Goal: Task Accomplishment & Management: Complete application form

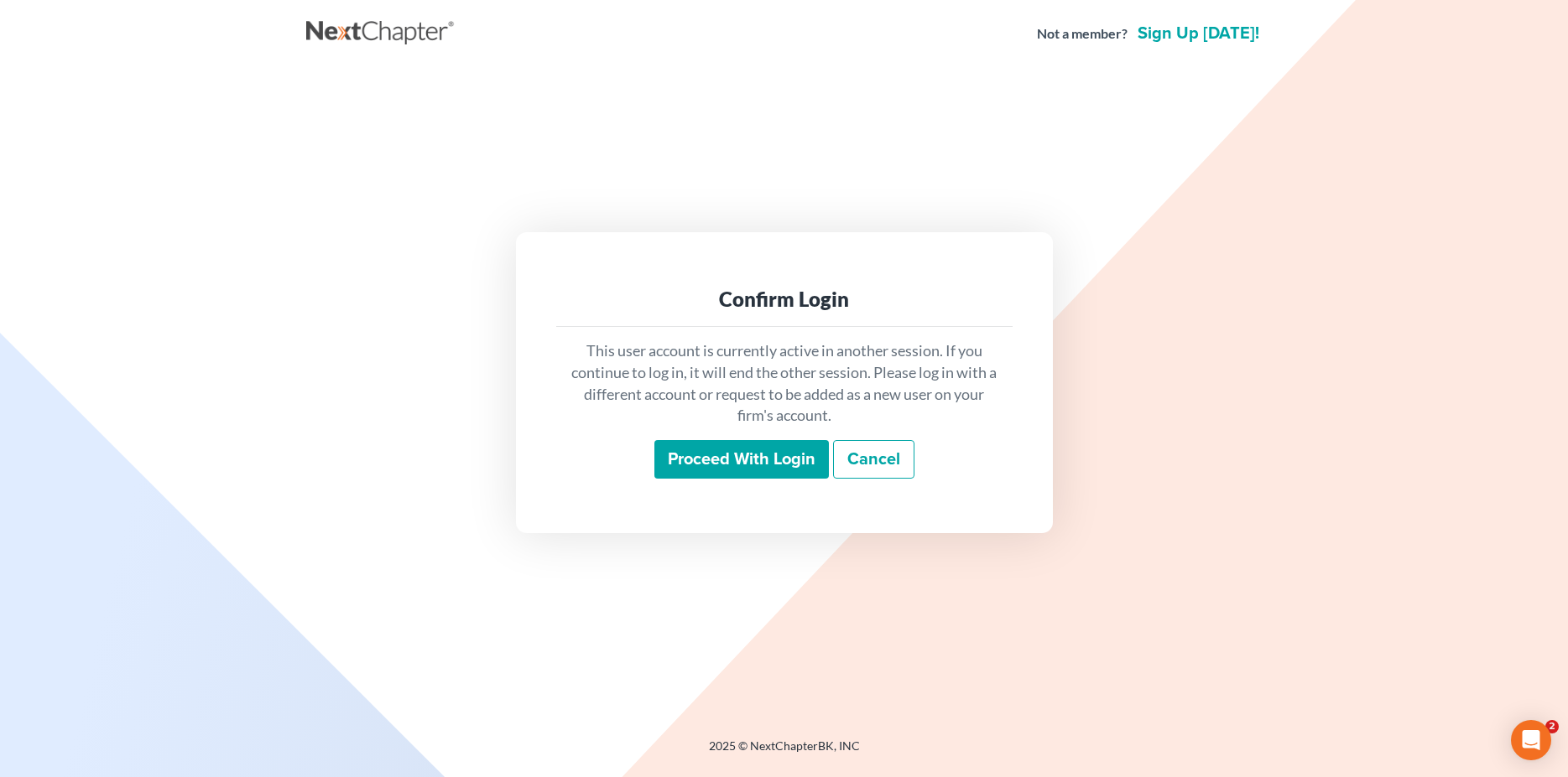
click at [715, 468] on input "Proceed with login" at bounding box center [741, 459] width 174 height 38
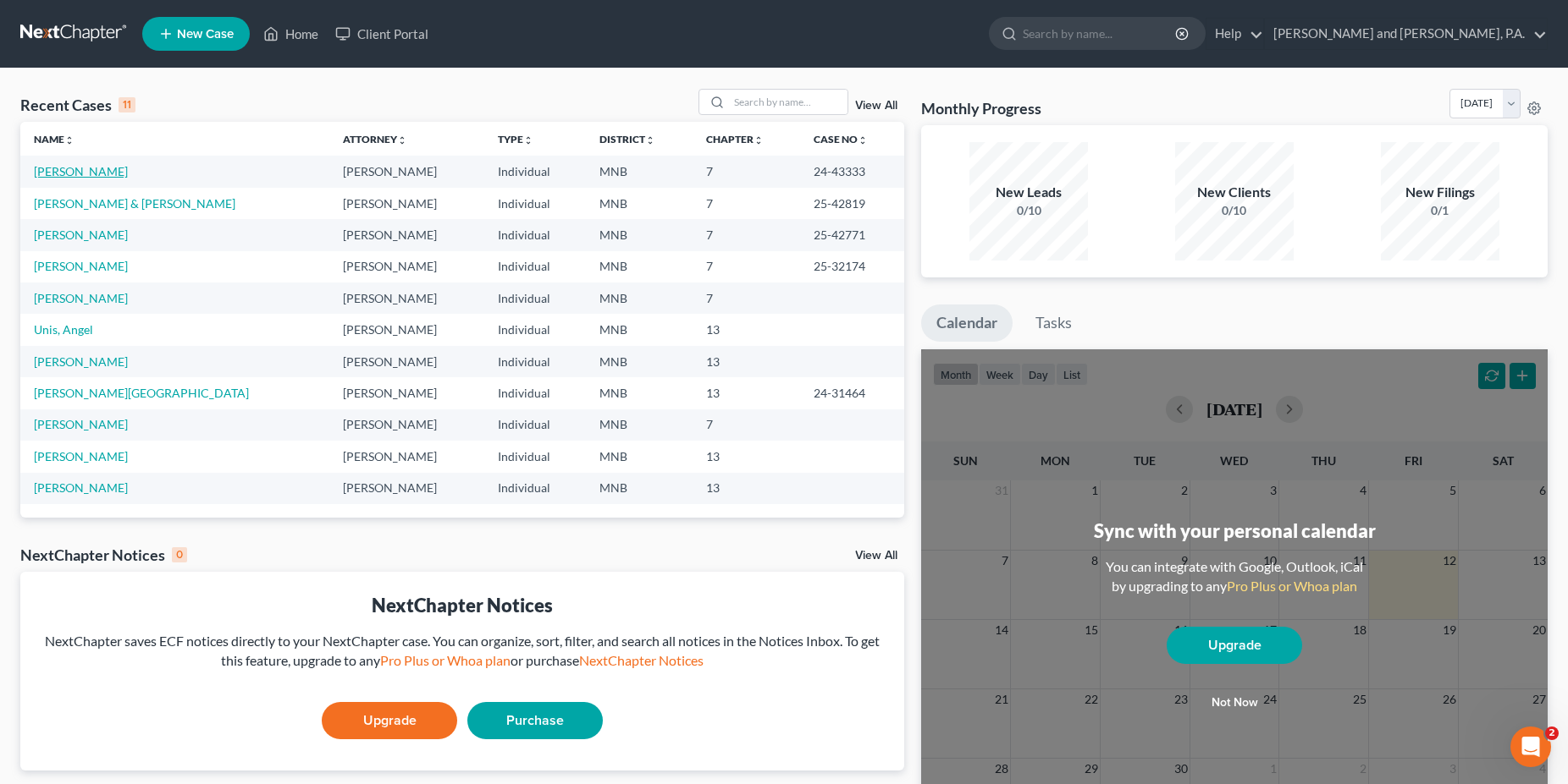
click at [98, 172] on link "[PERSON_NAME]" at bounding box center [80, 171] width 94 height 14
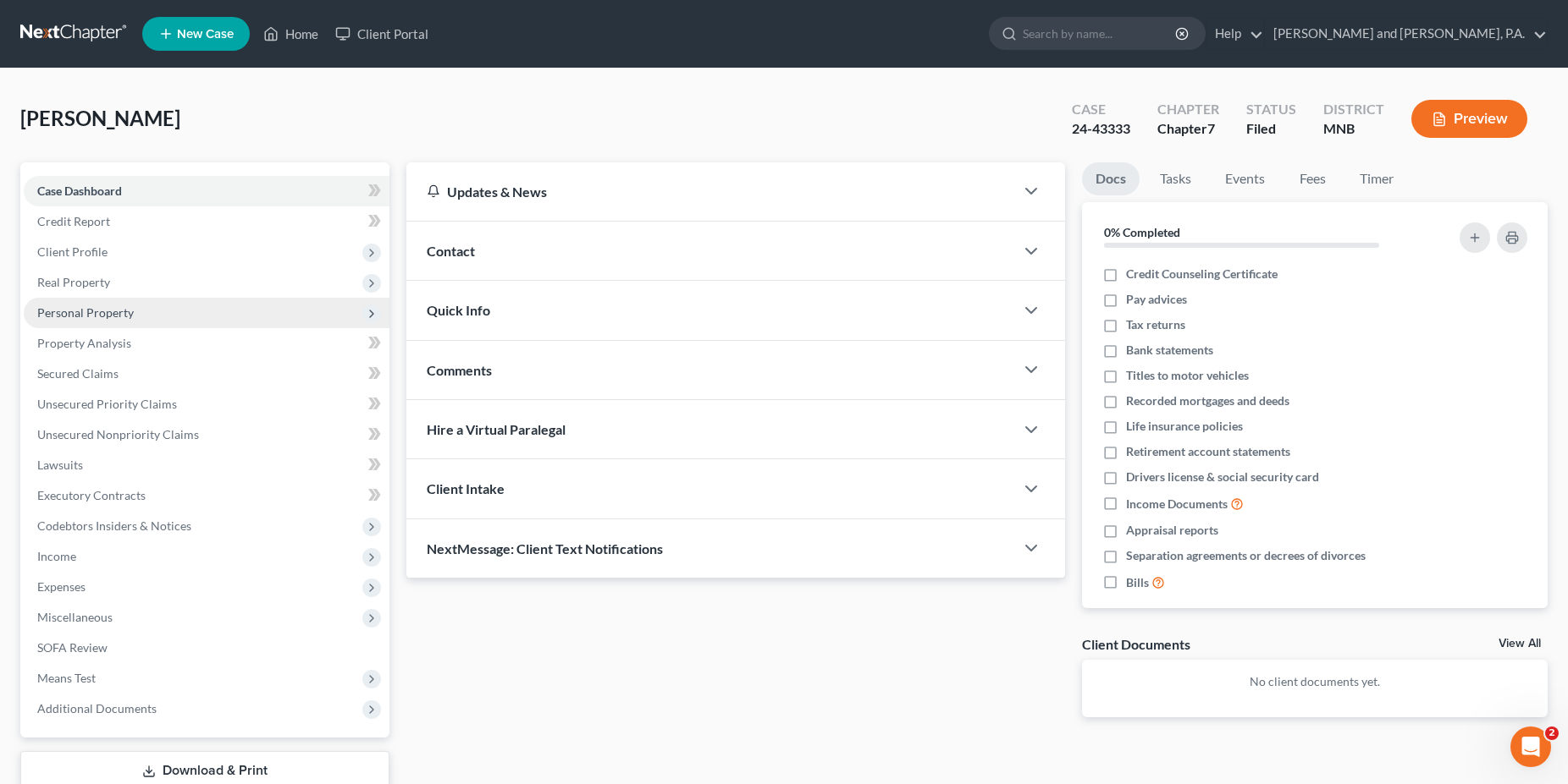
click at [95, 305] on span "Personal Property" at bounding box center [207, 313] width 366 height 30
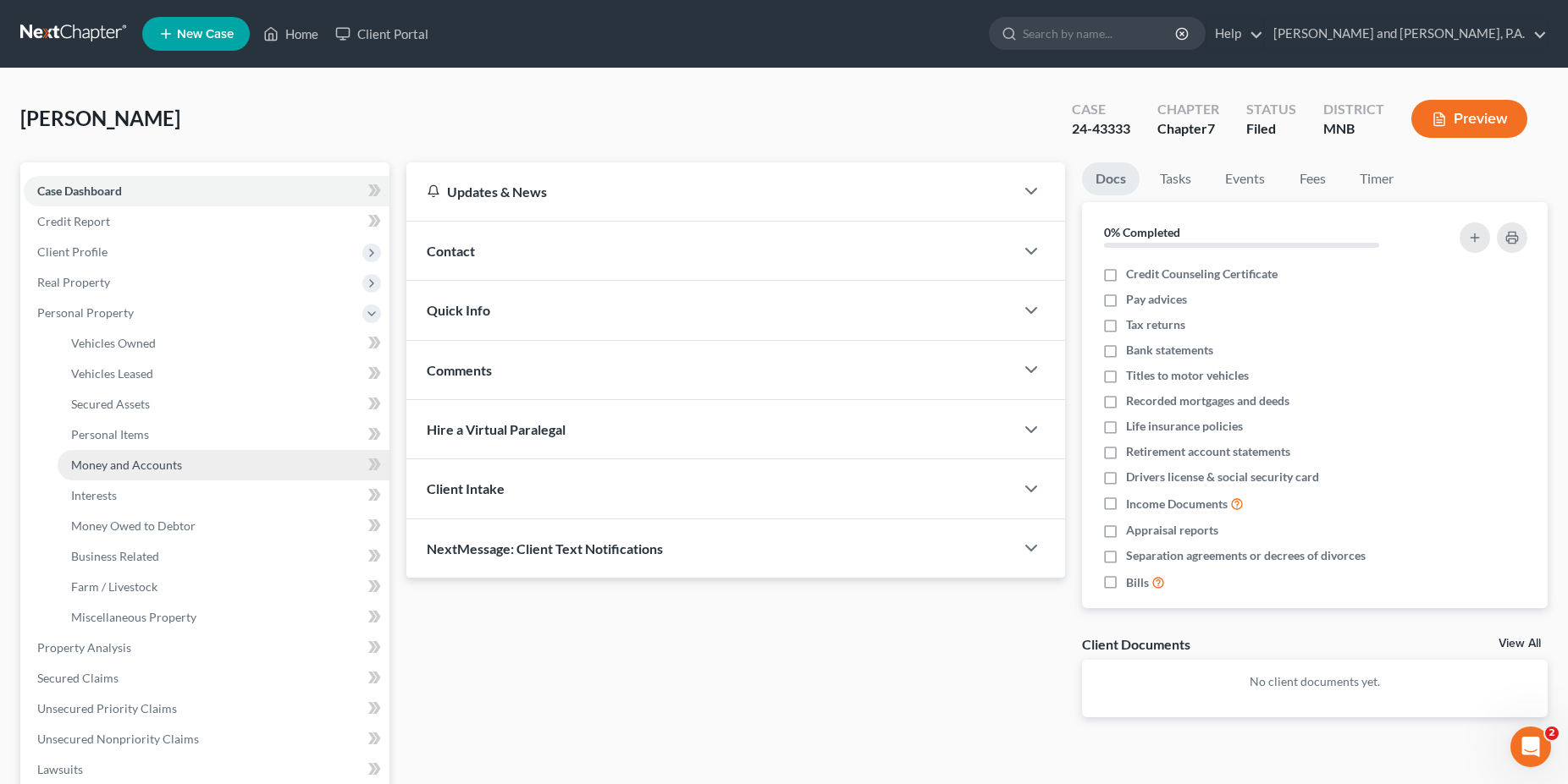
click at [111, 466] on span "Money and Accounts" at bounding box center [126, 464] width 111 height 14
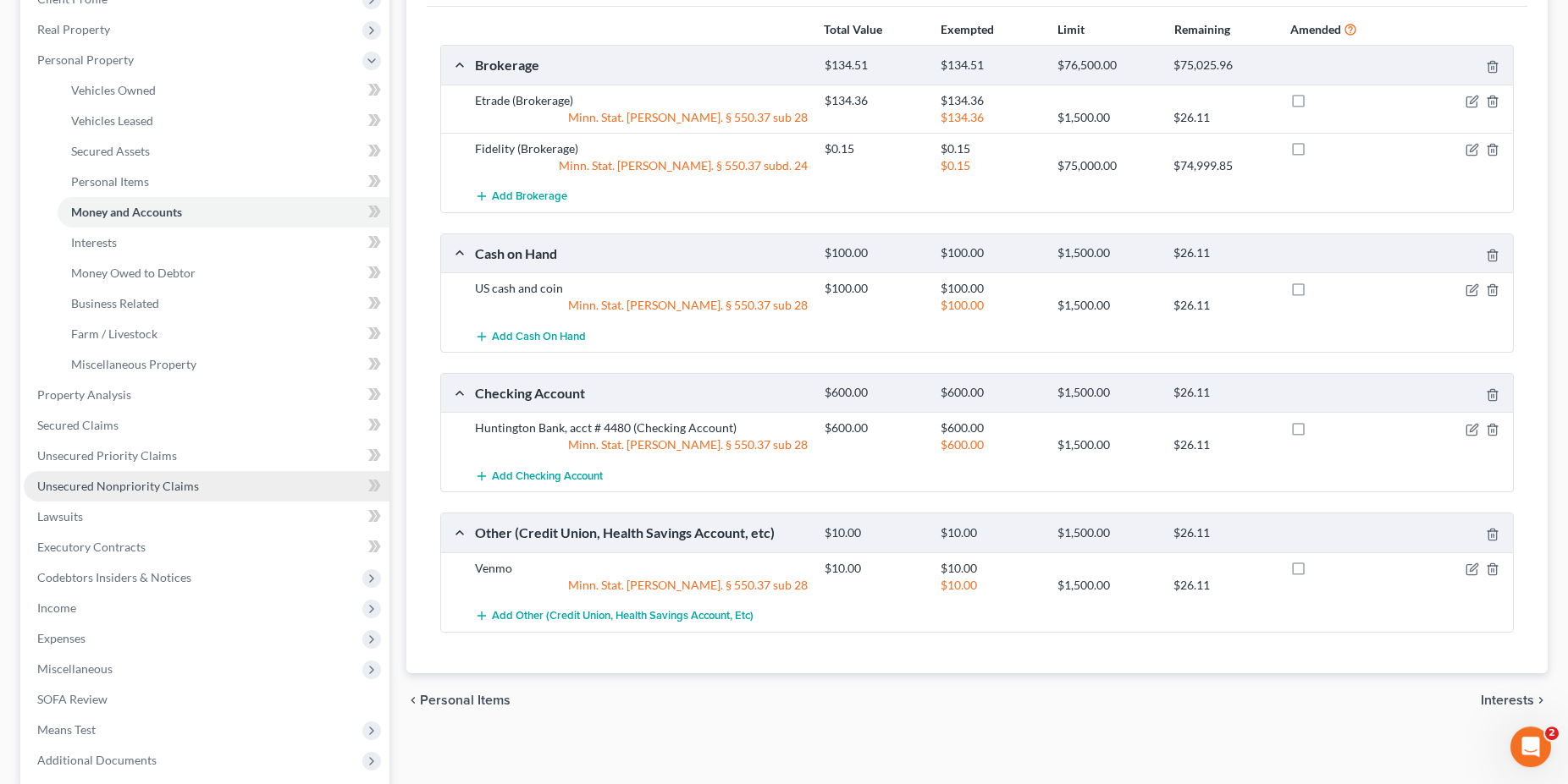
scroll to position [268, 0]
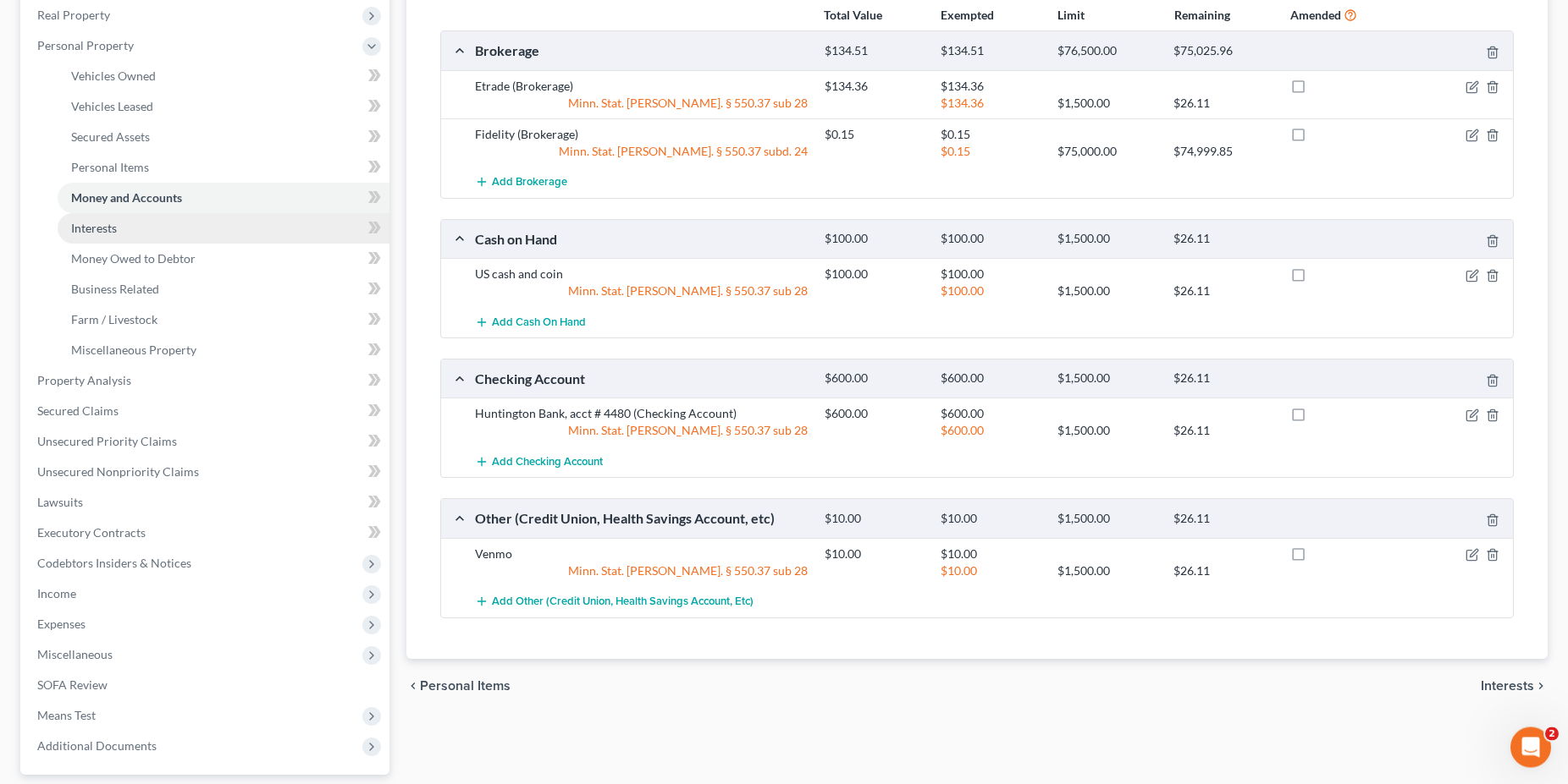
click at [102, 228] on span "Interests" at bounding box center [94, 228] width 46 height 14
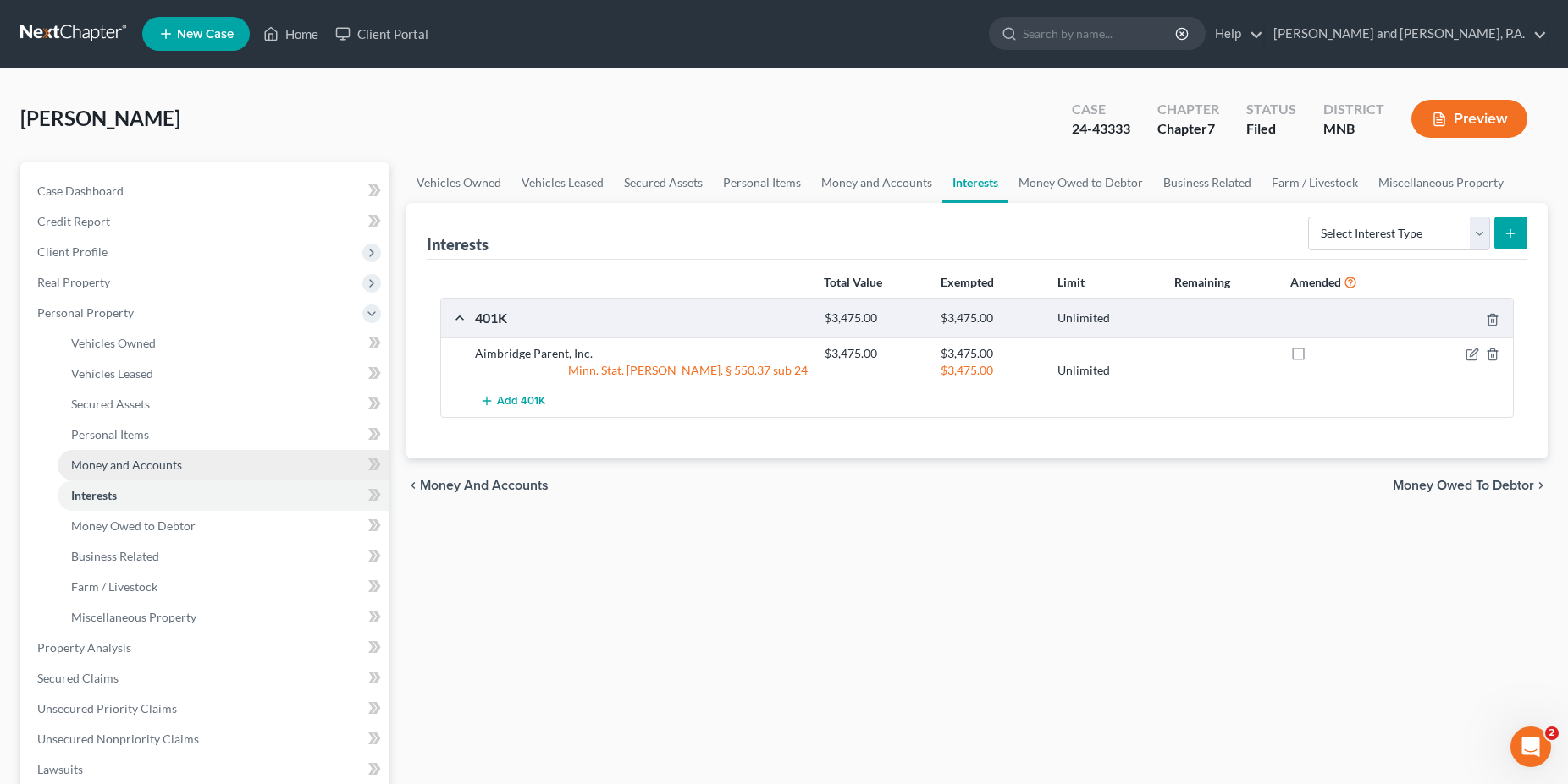
click at [91, 463] on span "Money and Accounts" at bounding box center [126, 464] width 111 height 14
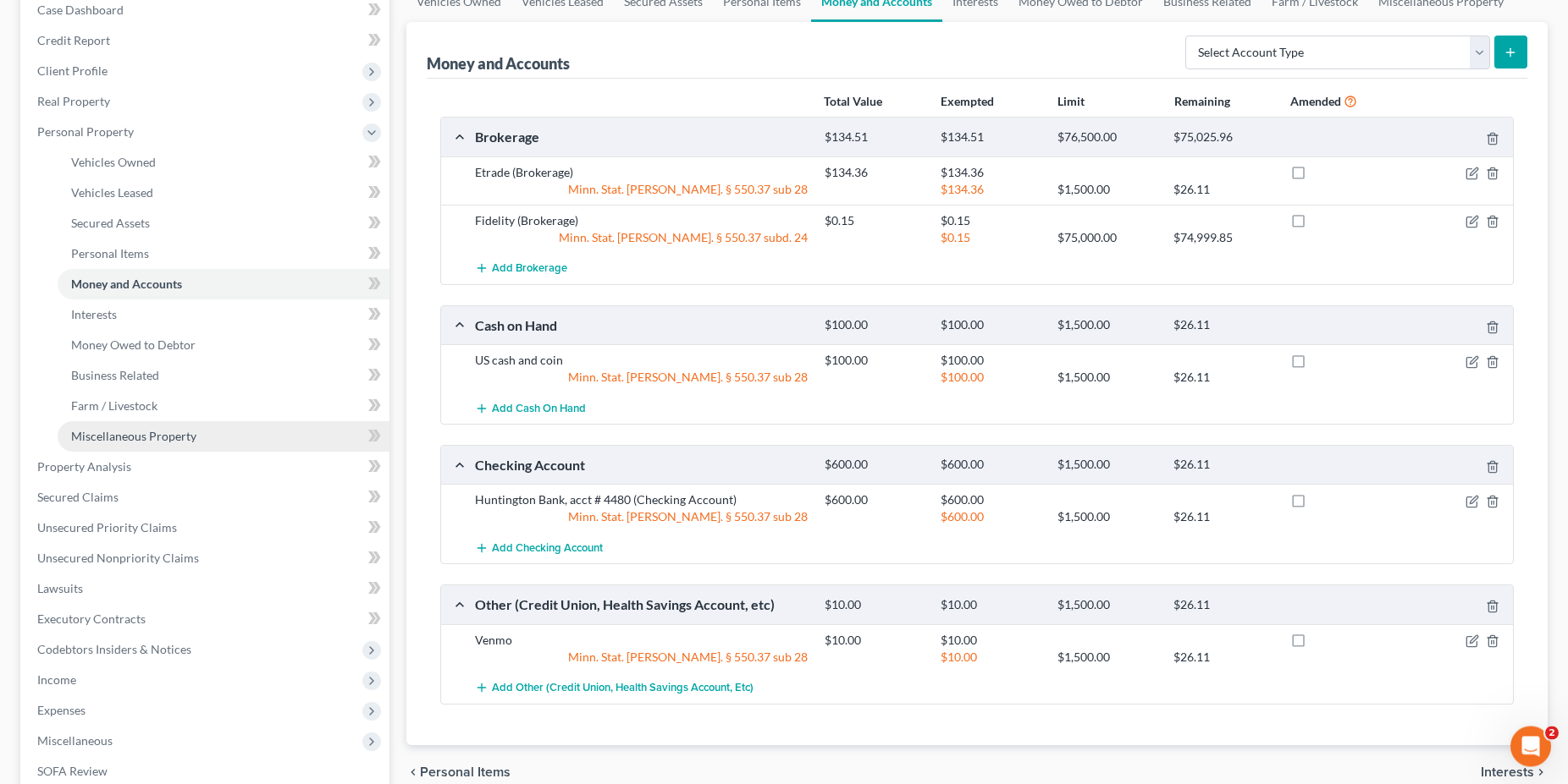
scroll to position [8, 0]
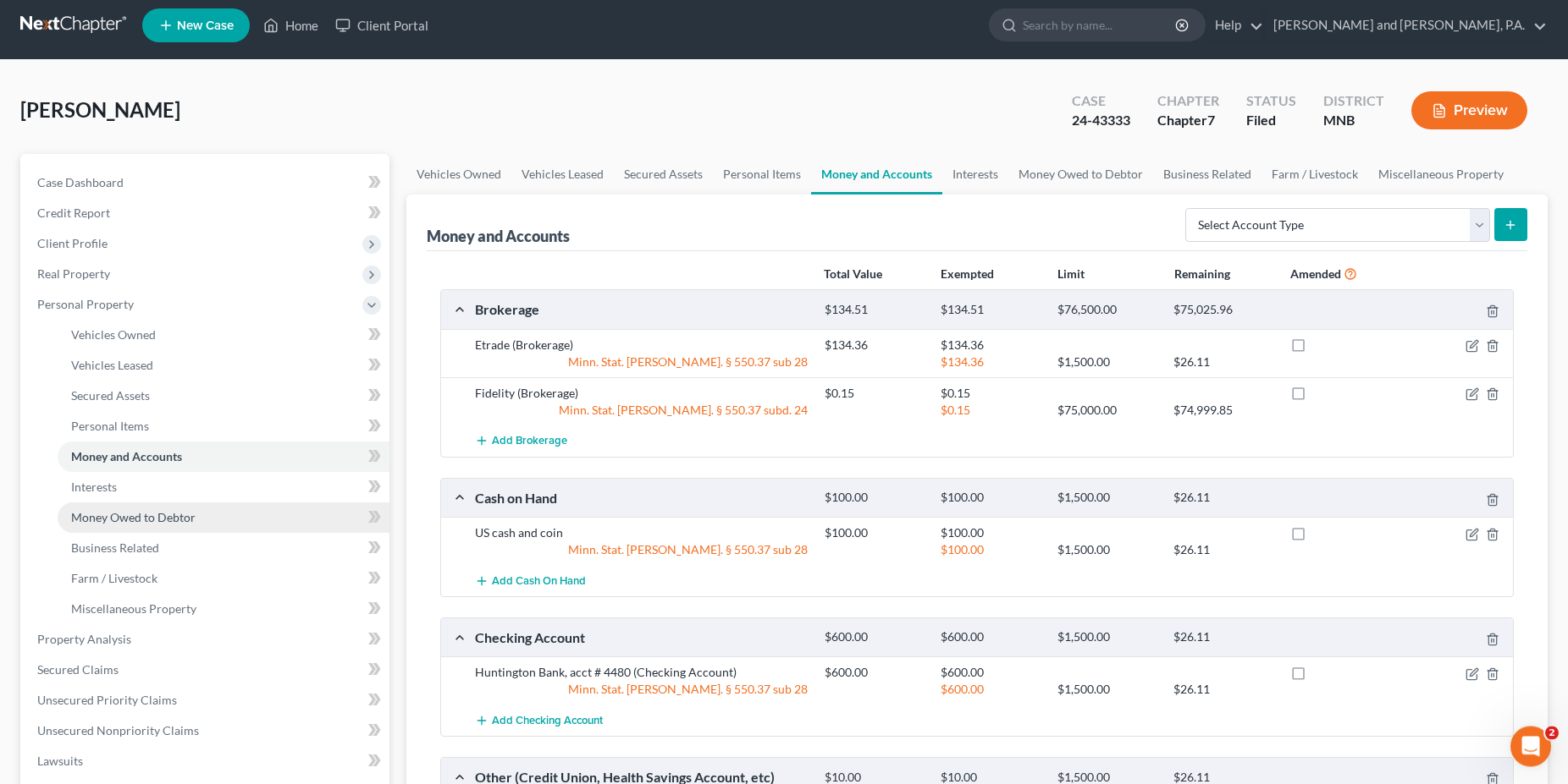
click at [119, 519] on span "Money Owed to Debtor" at bounding box center [133, 518] width 125 height 14
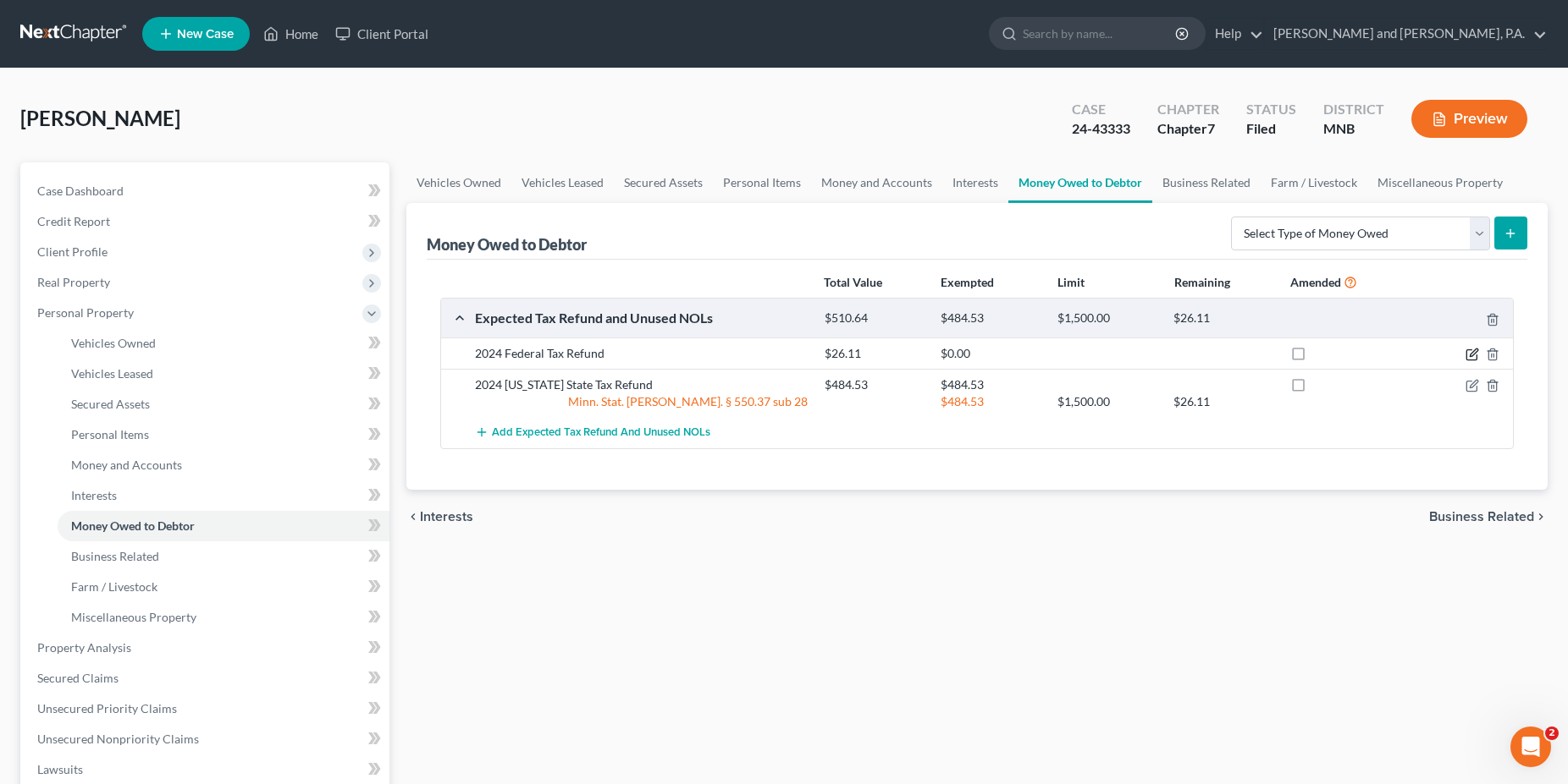
click at [1471, 354] on icon "button" at bounding box center [1472, 354] width 13 height 13
select select "0"
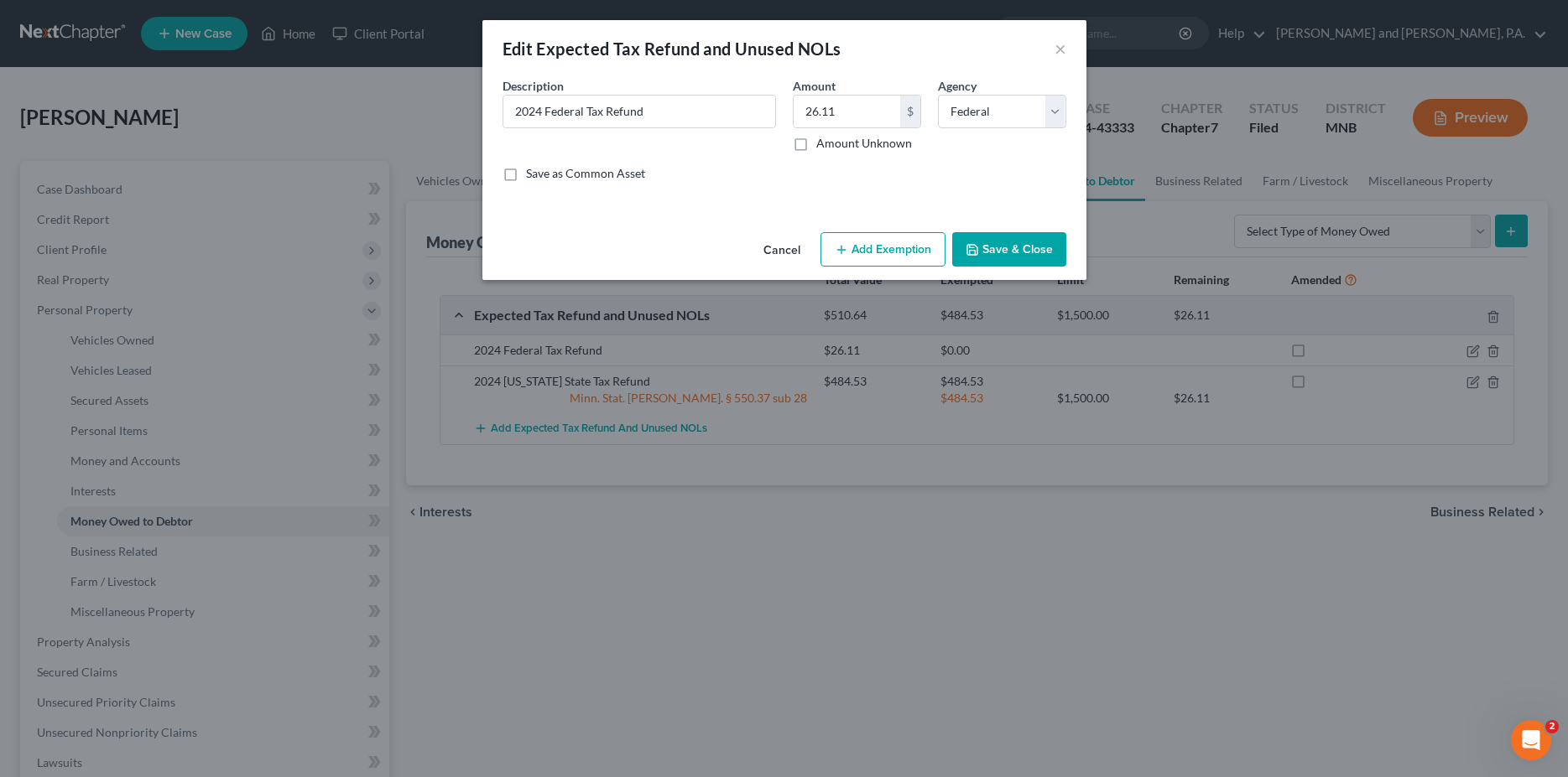
click at [865, 248] on button "Add Exemption" at bounding box center [882, 249] width 125 height 35
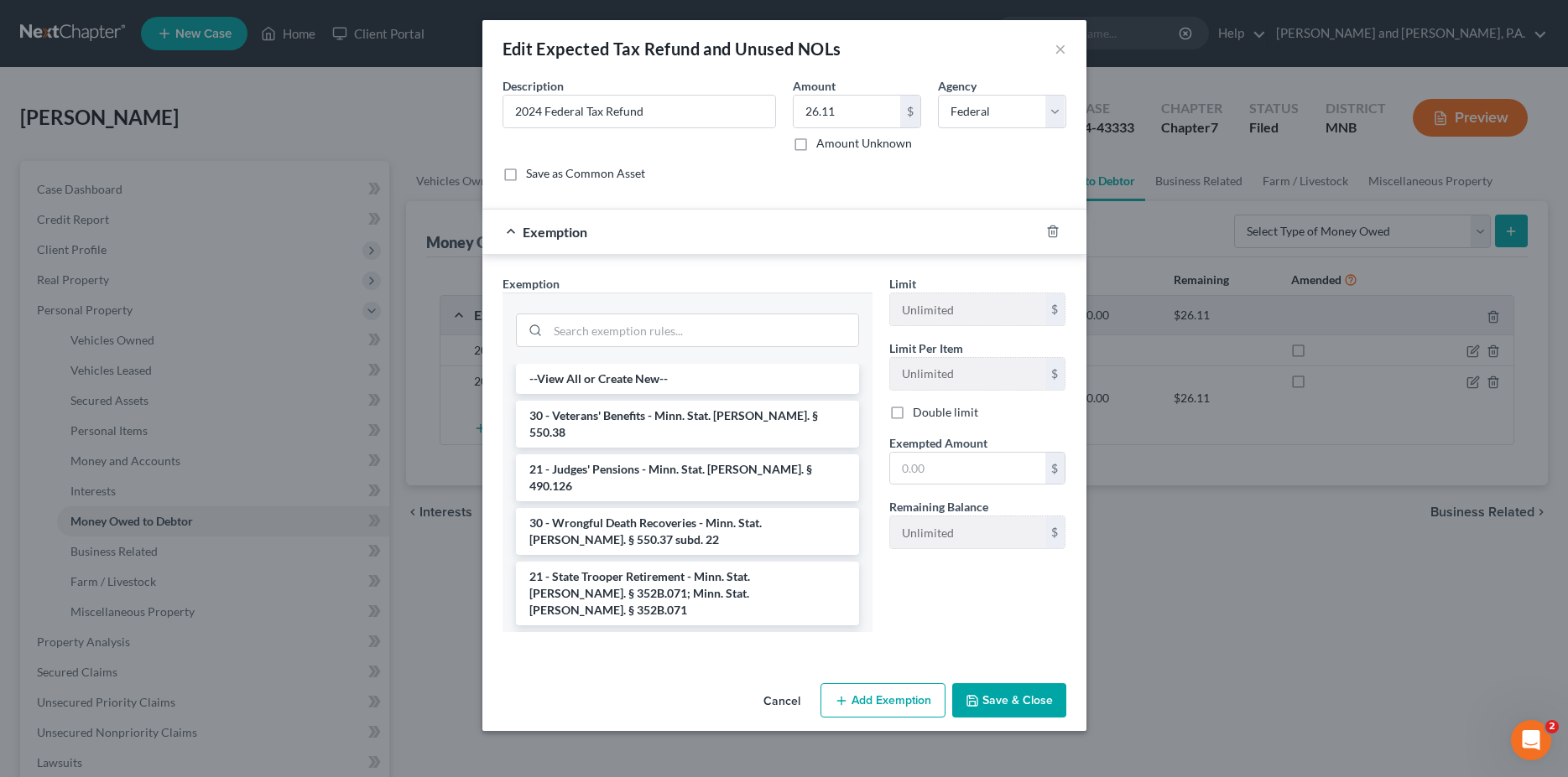
click at [775, 701] on button "Cancel" at bounding box center [782, 702] width 64 height 33
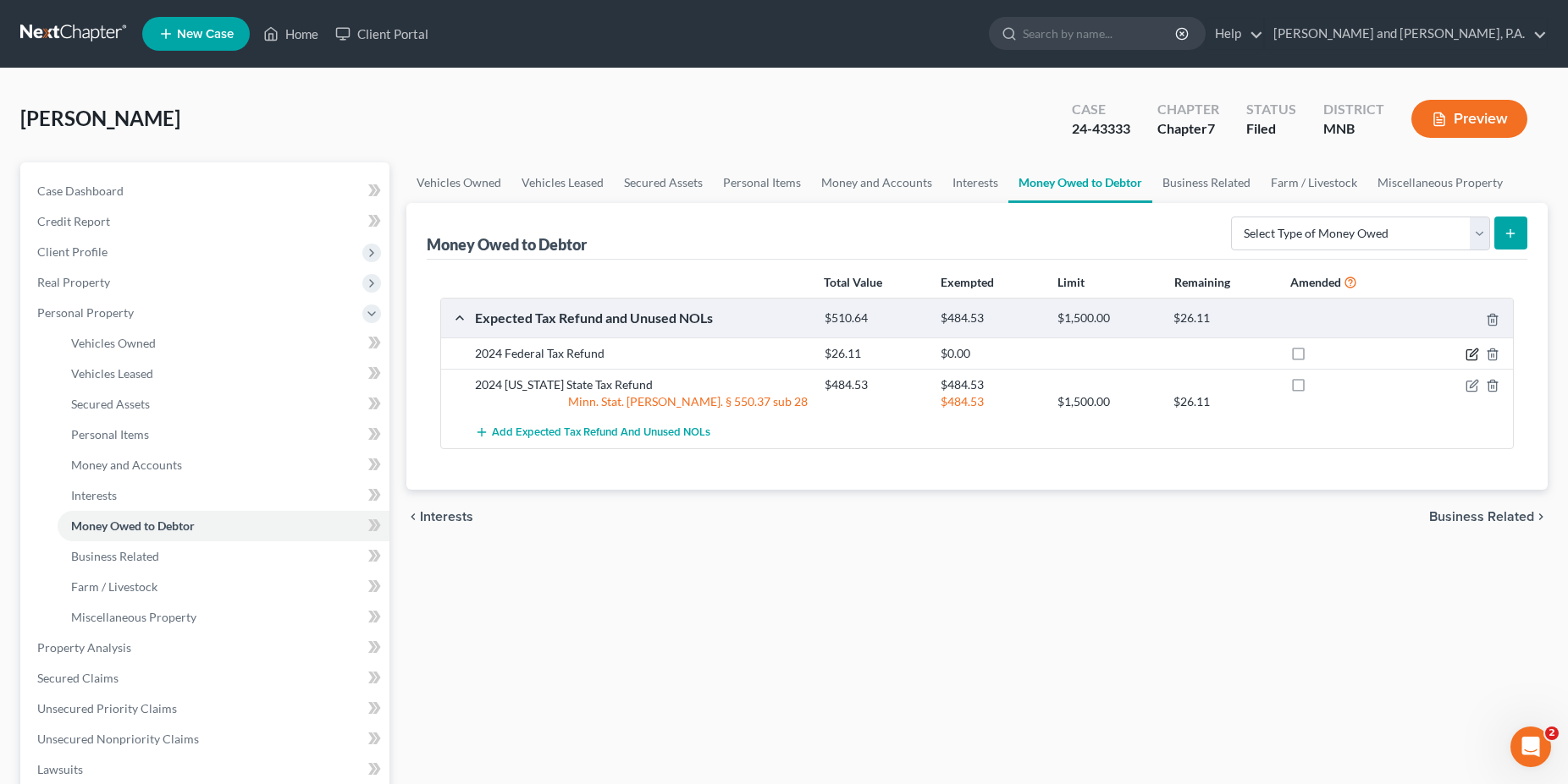
click at [1470, 351] on icon "button" at bounding box center [1471, 355] width 10 height 10
select select "0"
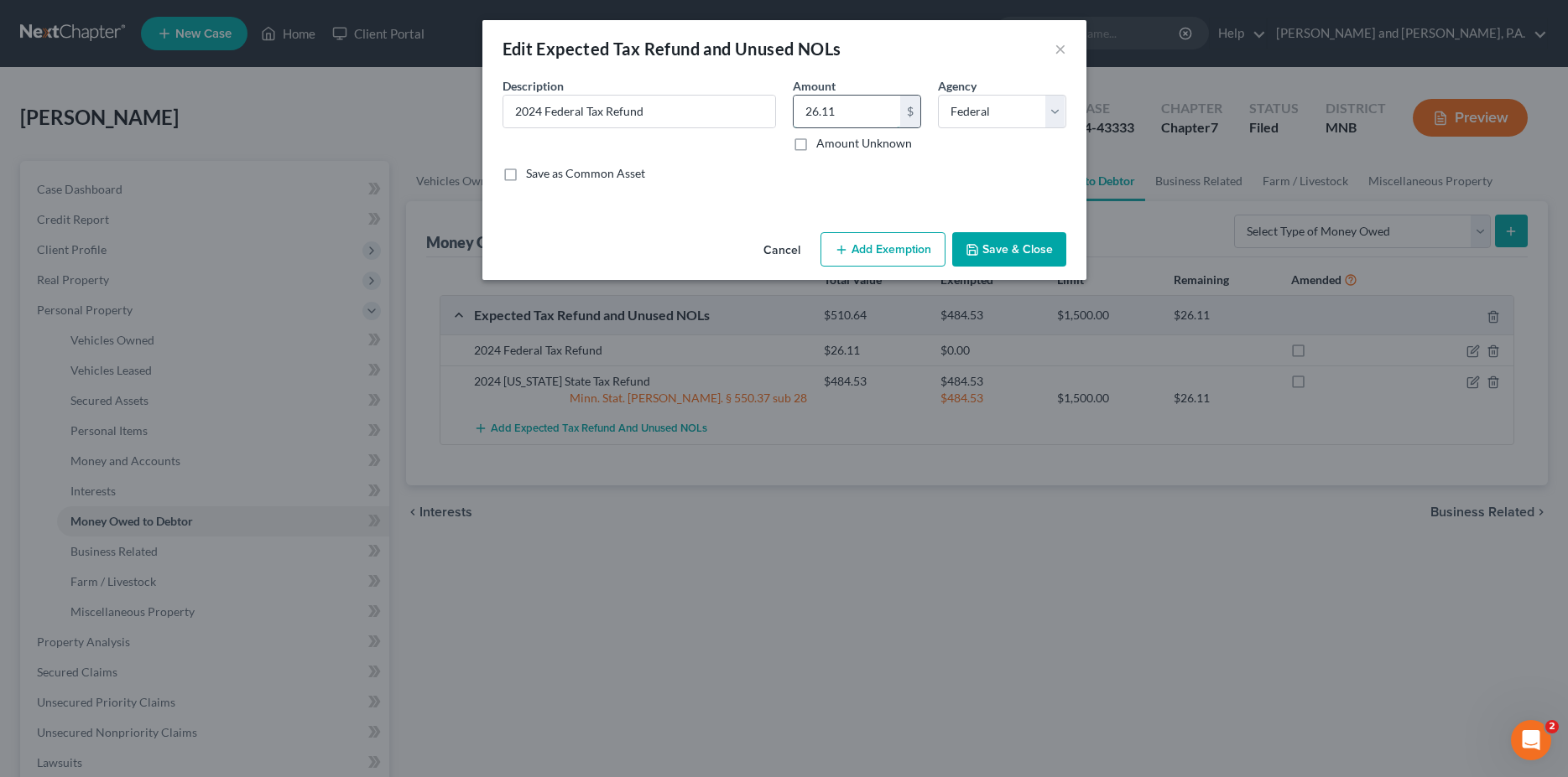
drag, startPoint x: 842, startPoint y: 108, endPoint x: 847, endPoint y: 115, distance: 8.6
click at [847, 115] on input "26.11" at bounding box center [847, 111] width 107 height 32
type input "98.58"
click at [868, 255] on button "Add Exemption" at bounding box center [882, 249] width 125 height 35
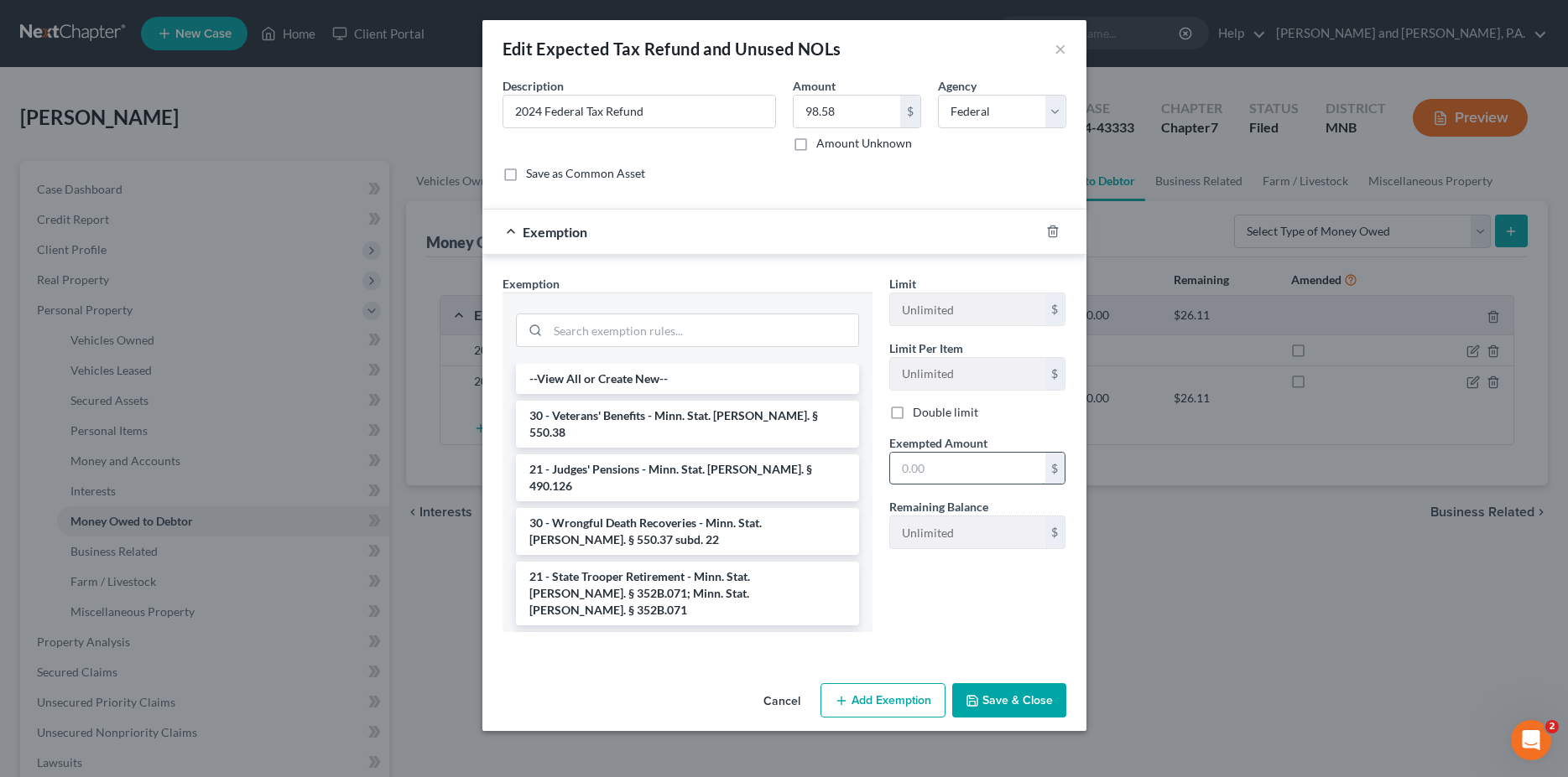
click at [946, 467] on input "text" at bounding box center [967, 468] width 155 height 32
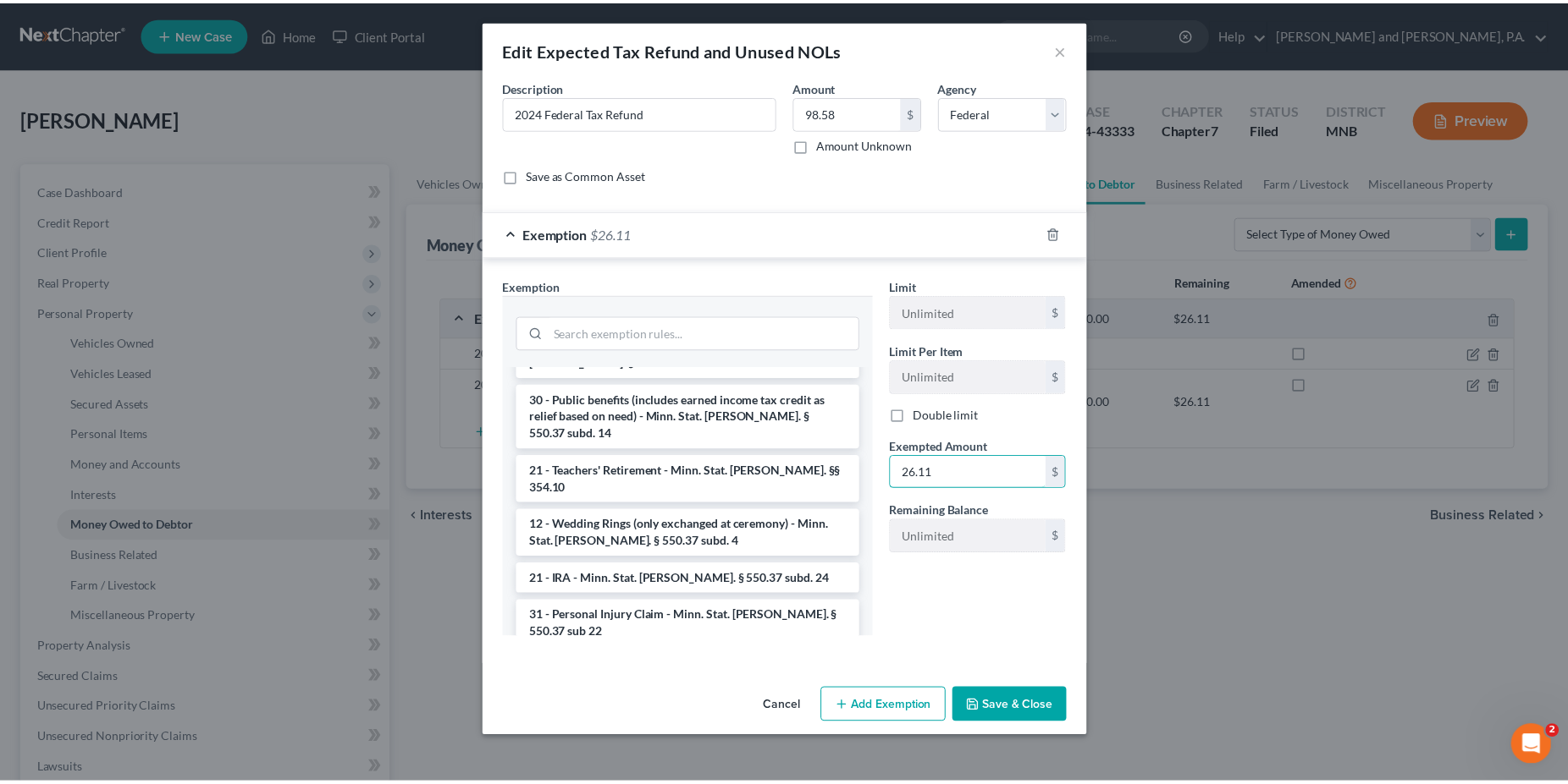
scroll to position [1769, 0]
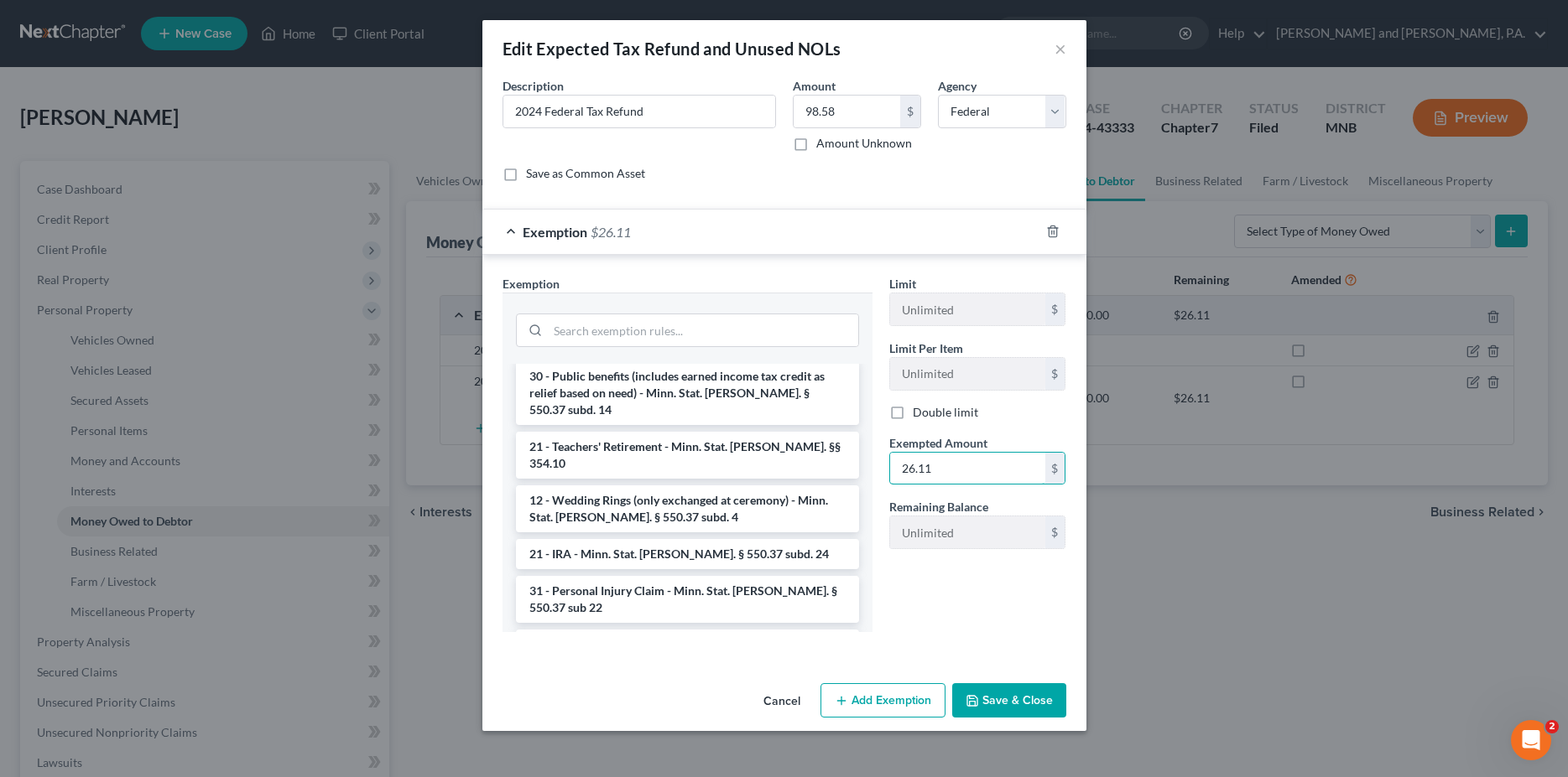
type input "26.11"
click at [626, 737] on li "14 - Miscellaneous - Minn. Stat. [PERSON_NAME]. § 550.37 sub 28" at bounding box center [687, 760] width 343 height 47
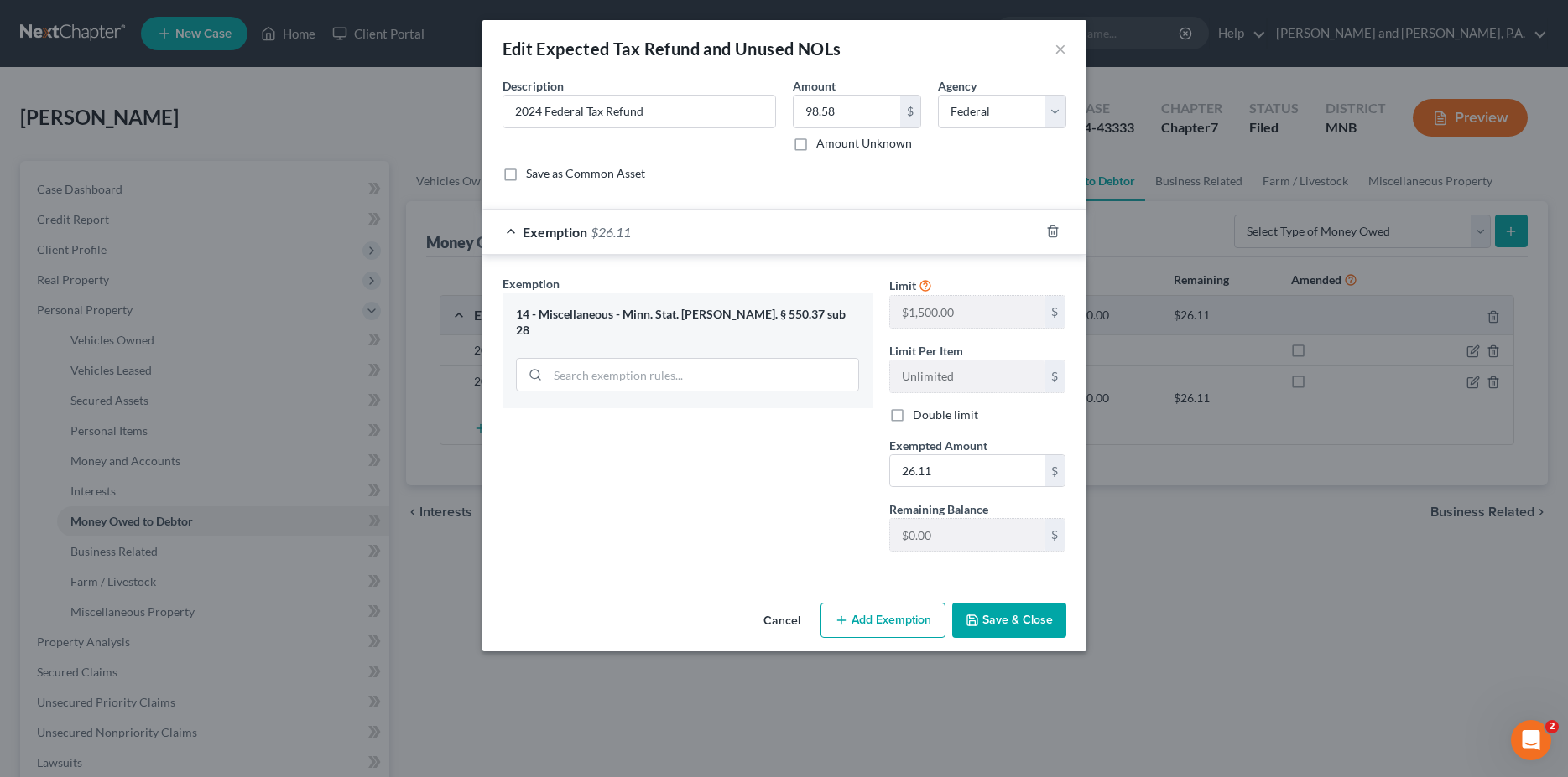
click at [1009, 620] on button "Save & Close" at bounding box center [1009, 620] width 114 height 35
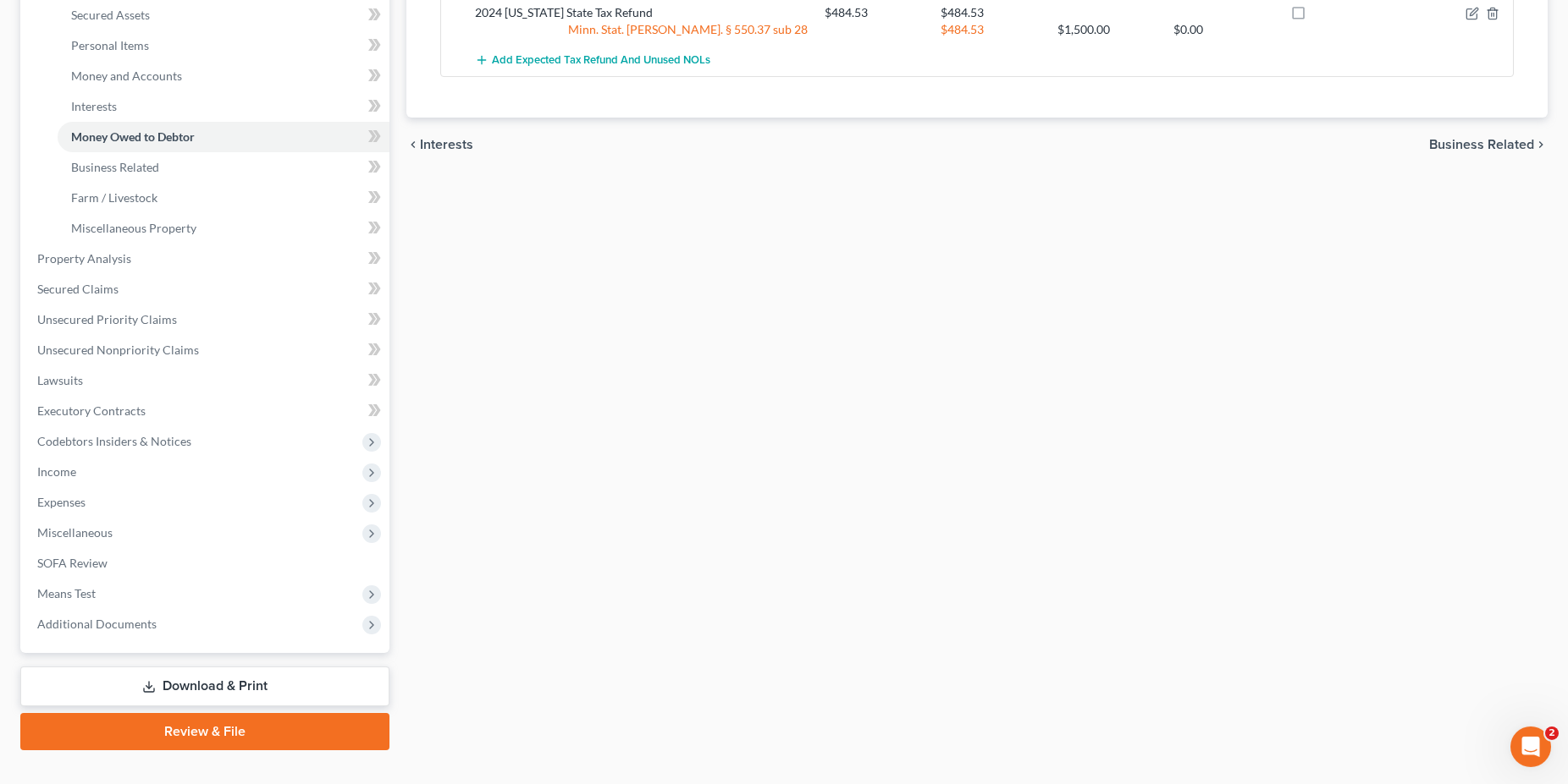
scroll to position [418, 0]
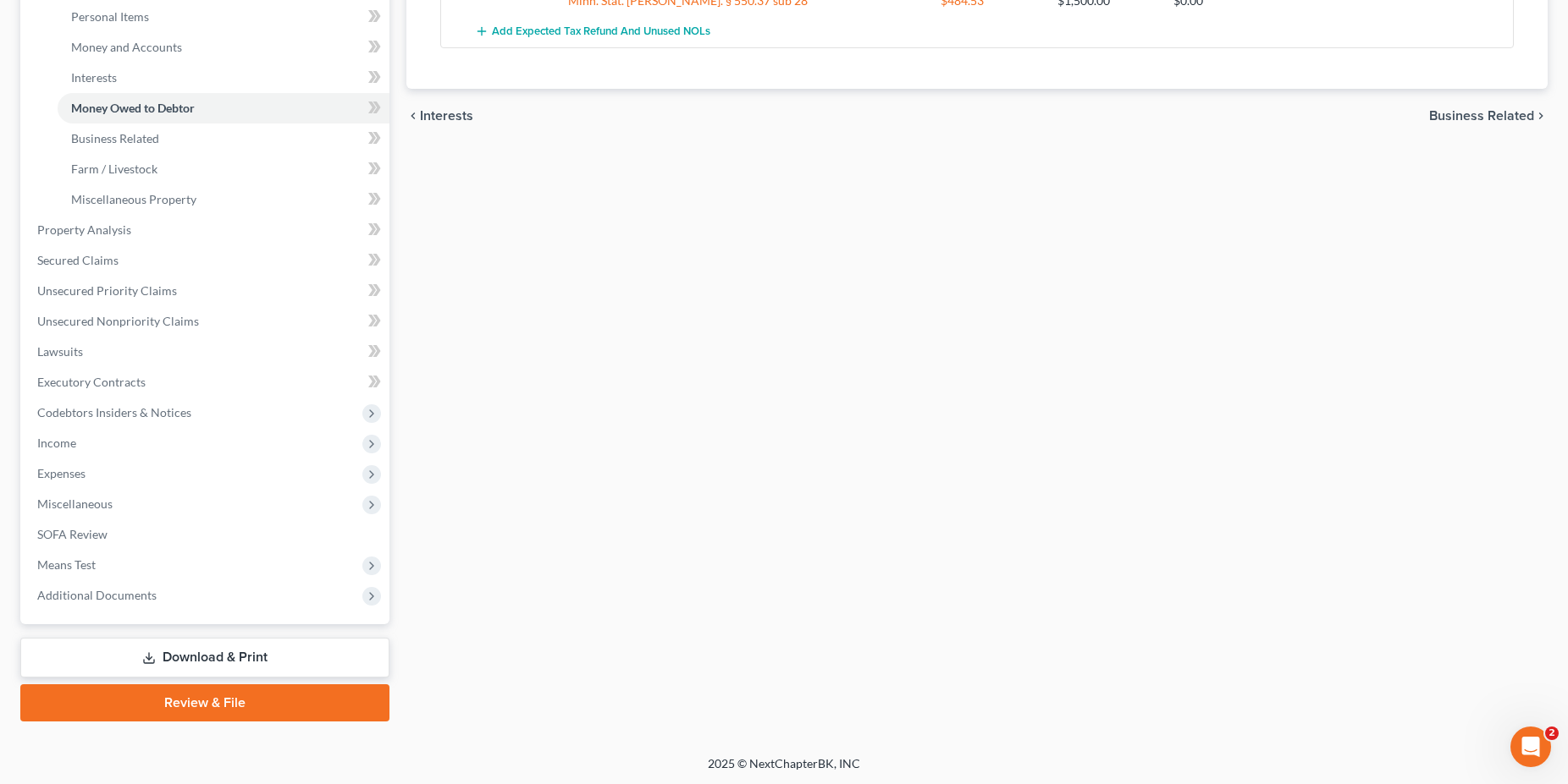
click at [181, 660] on link "Download & Print" at bounding box center [205, 658] width 369 height 40
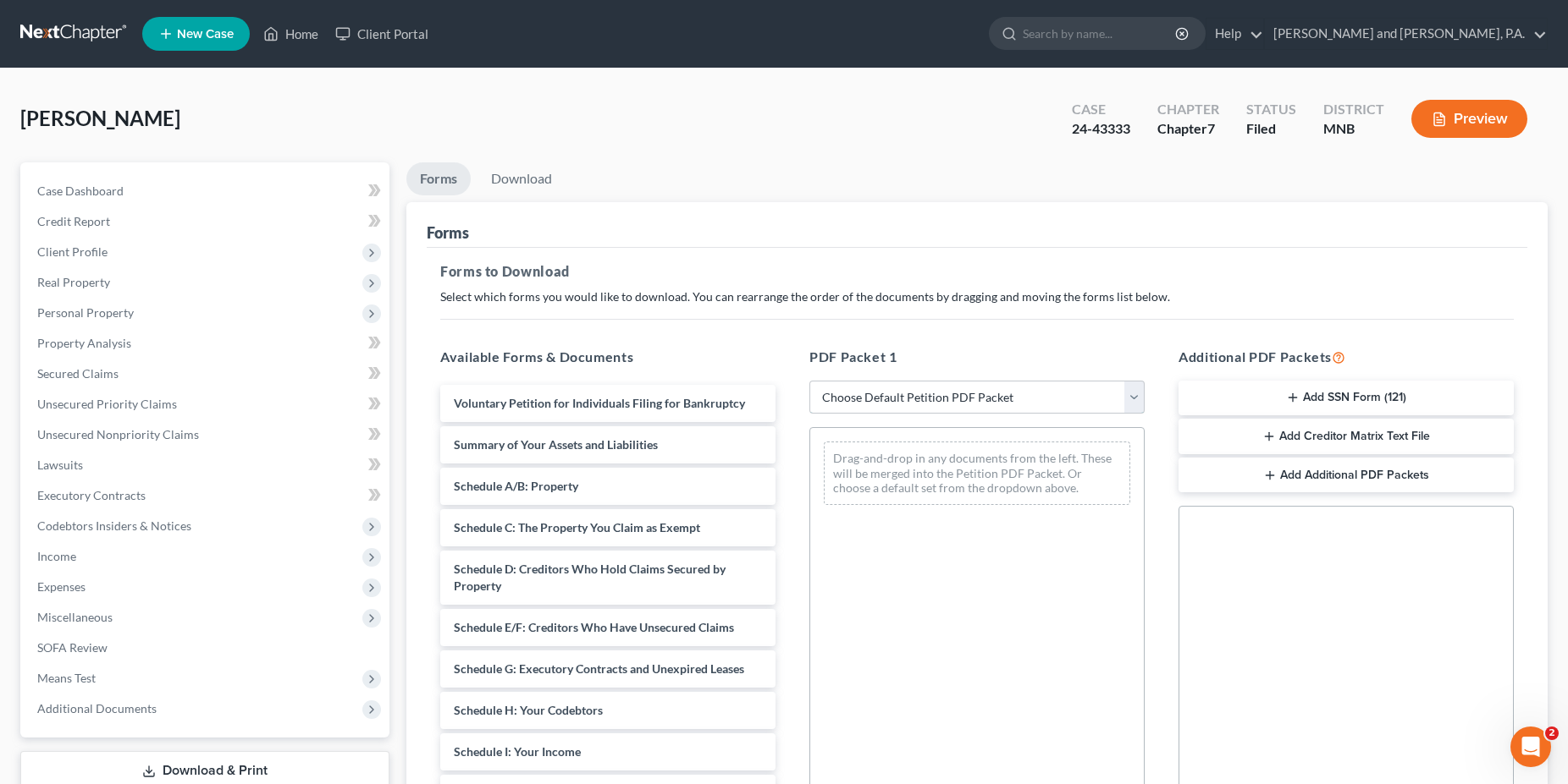
click at [809, 381] on select "Choose Default Petition PDF Packet Complete Bankruptcy Petition (all forms and …" at bounding box center [976, 397] width 335 height 34
select select "2"
click option "Amended Forms" at bounding box center [0, 0] width 0 height 0
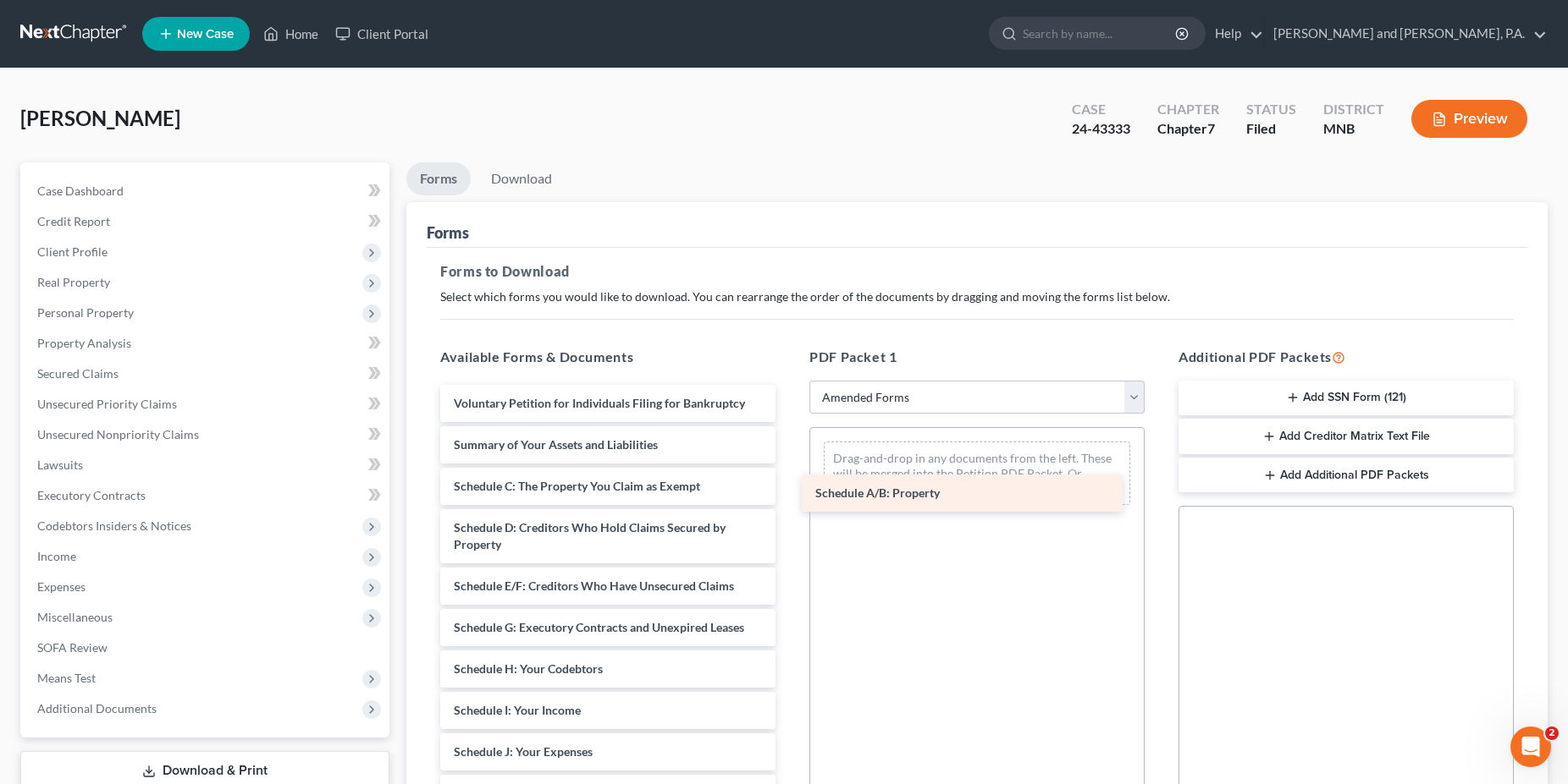
drag, startPoint x: 610, startPoint y: 486, endPoint x: 971, endPoint y: 494, distance: 361.1
click at [789, 494] on div "Schedule A/B: Property Voluntary Petition for Individuals Filing for Bankruptcy…" at bounding box center [608, 777] width 362 height 785
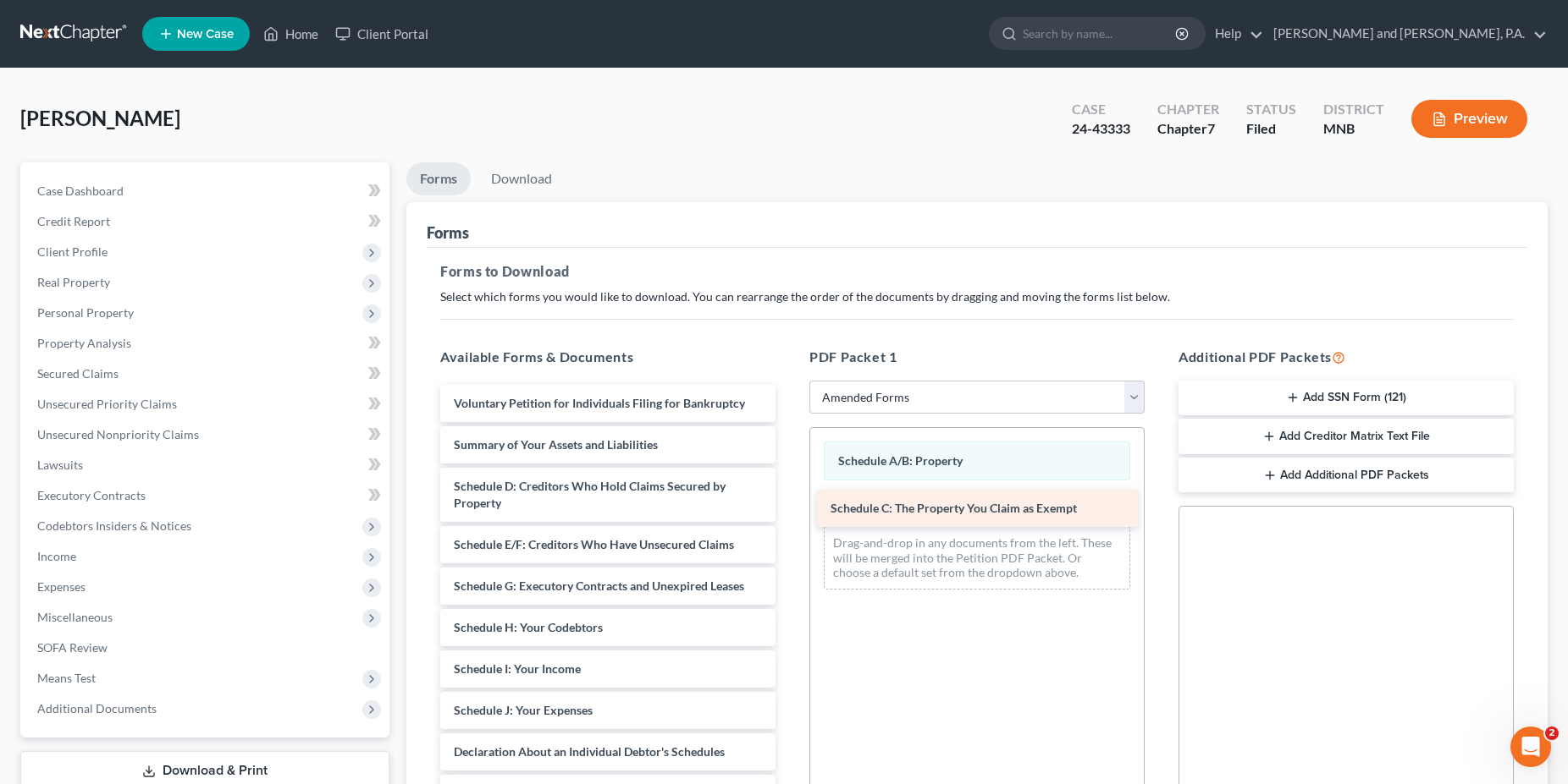
drag, startPoint x: 566, startPoint y: 494, endPoint x: 943, endPoint y: 516, distance: 377.6
click at [789, 516] on div "Schedule C: The Property You Claim as Exempt Voluntary Petition for Individuals…" at bounding box center [608, 757] width 362 height 743
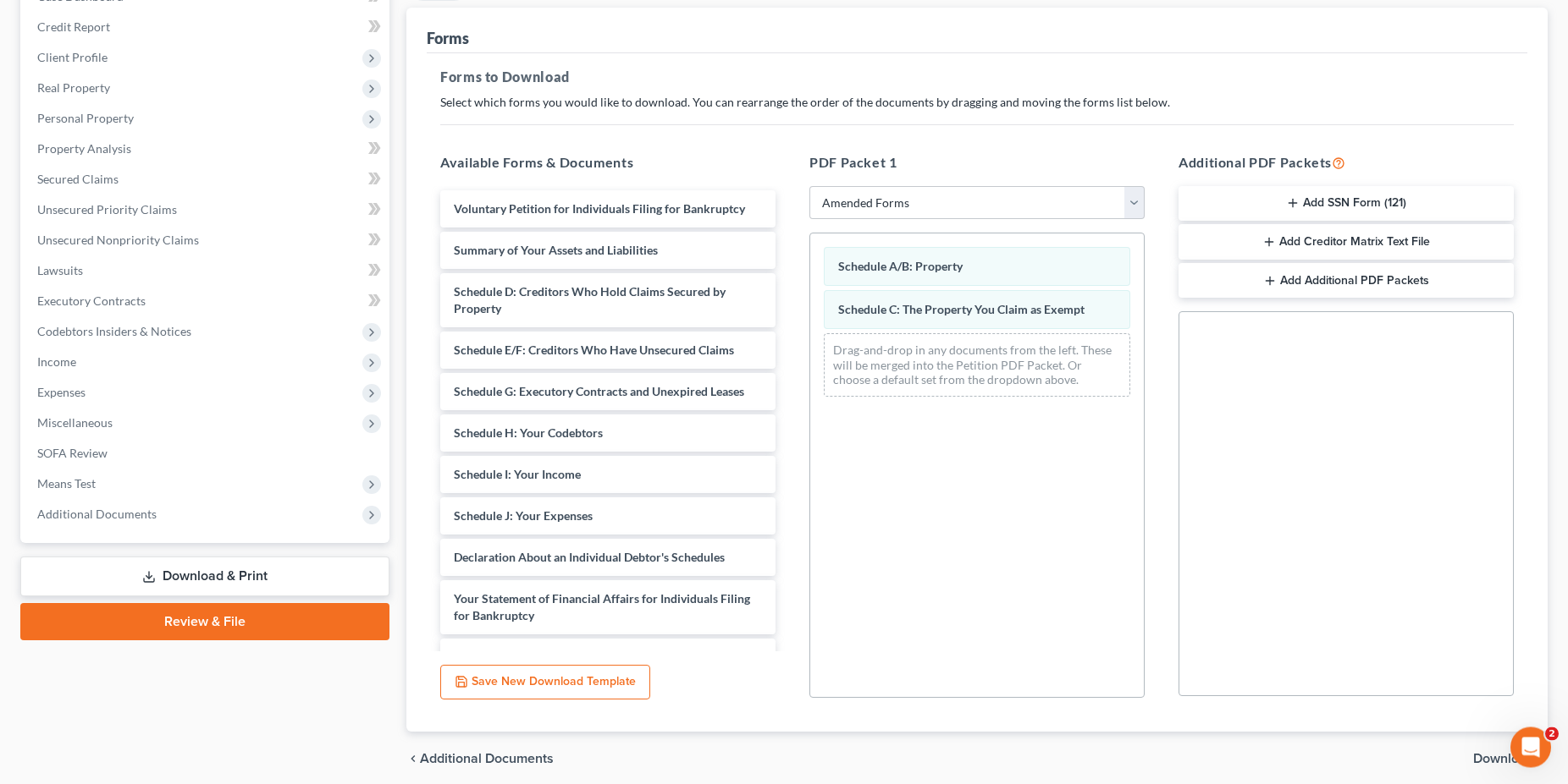
scroll to position [260, 0]
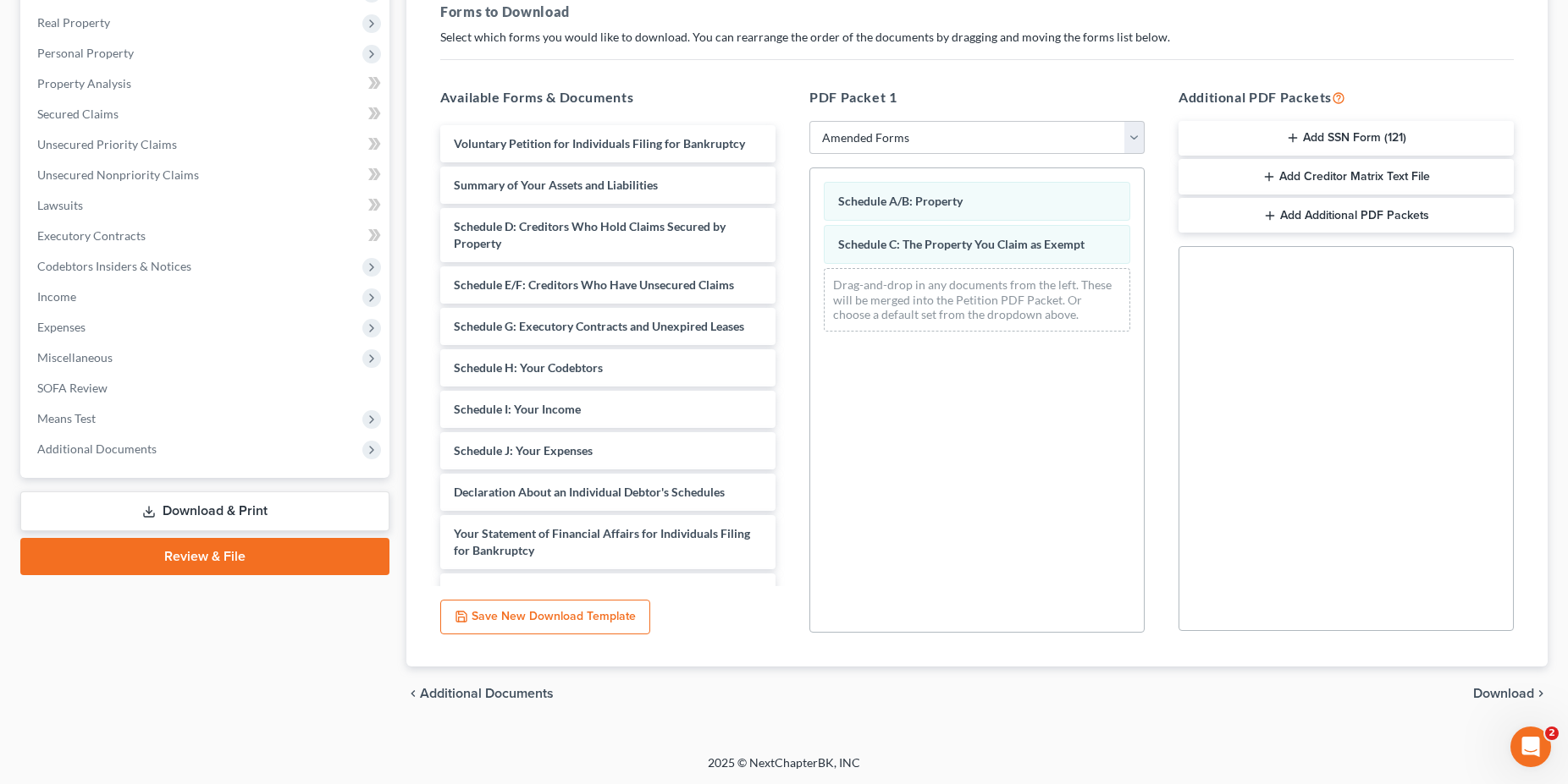
click at [1500, 688] on span "Download" at bounding box center [1503, 693] width 61 height 13
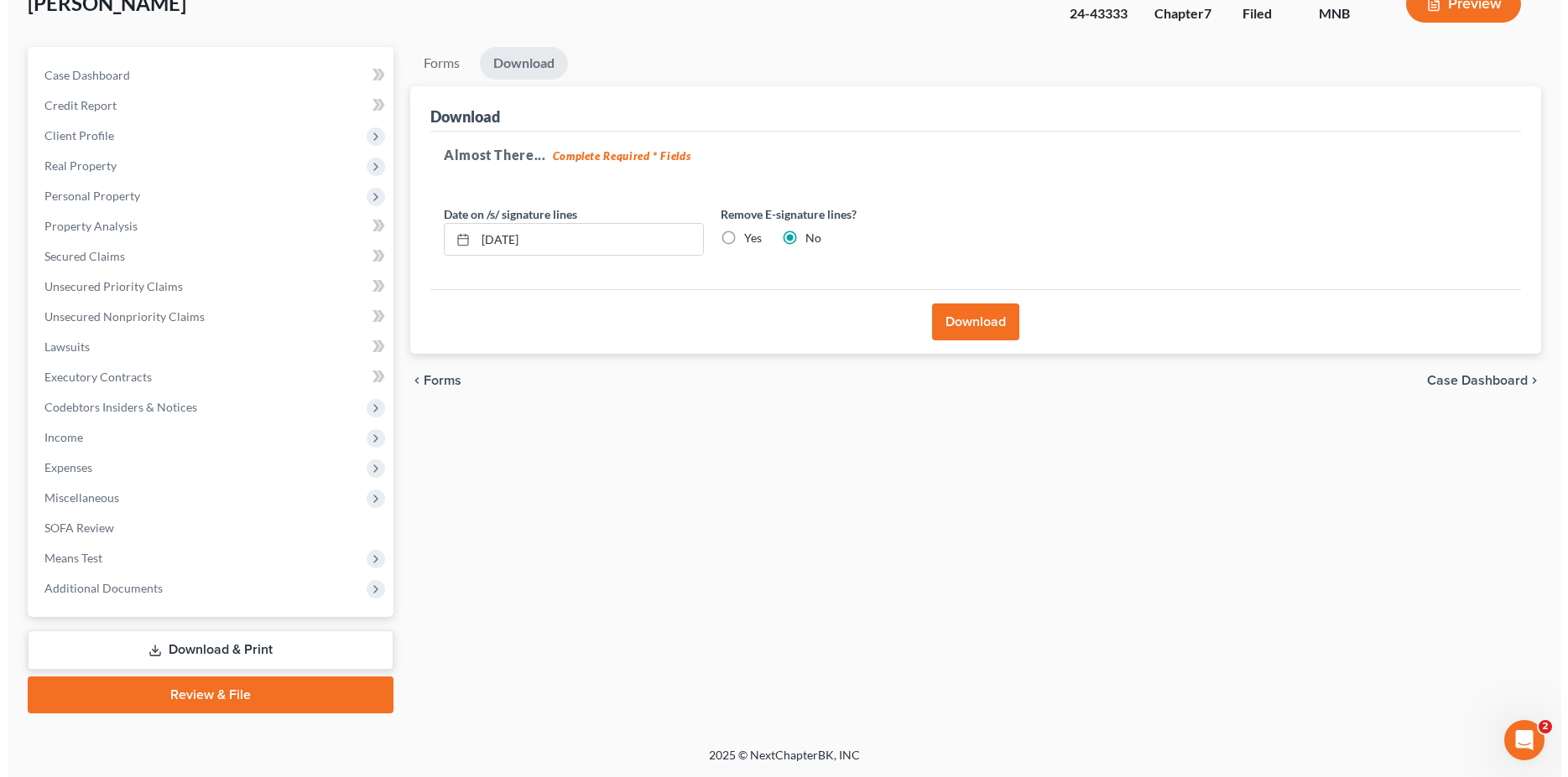
scroll to position [112, 0]
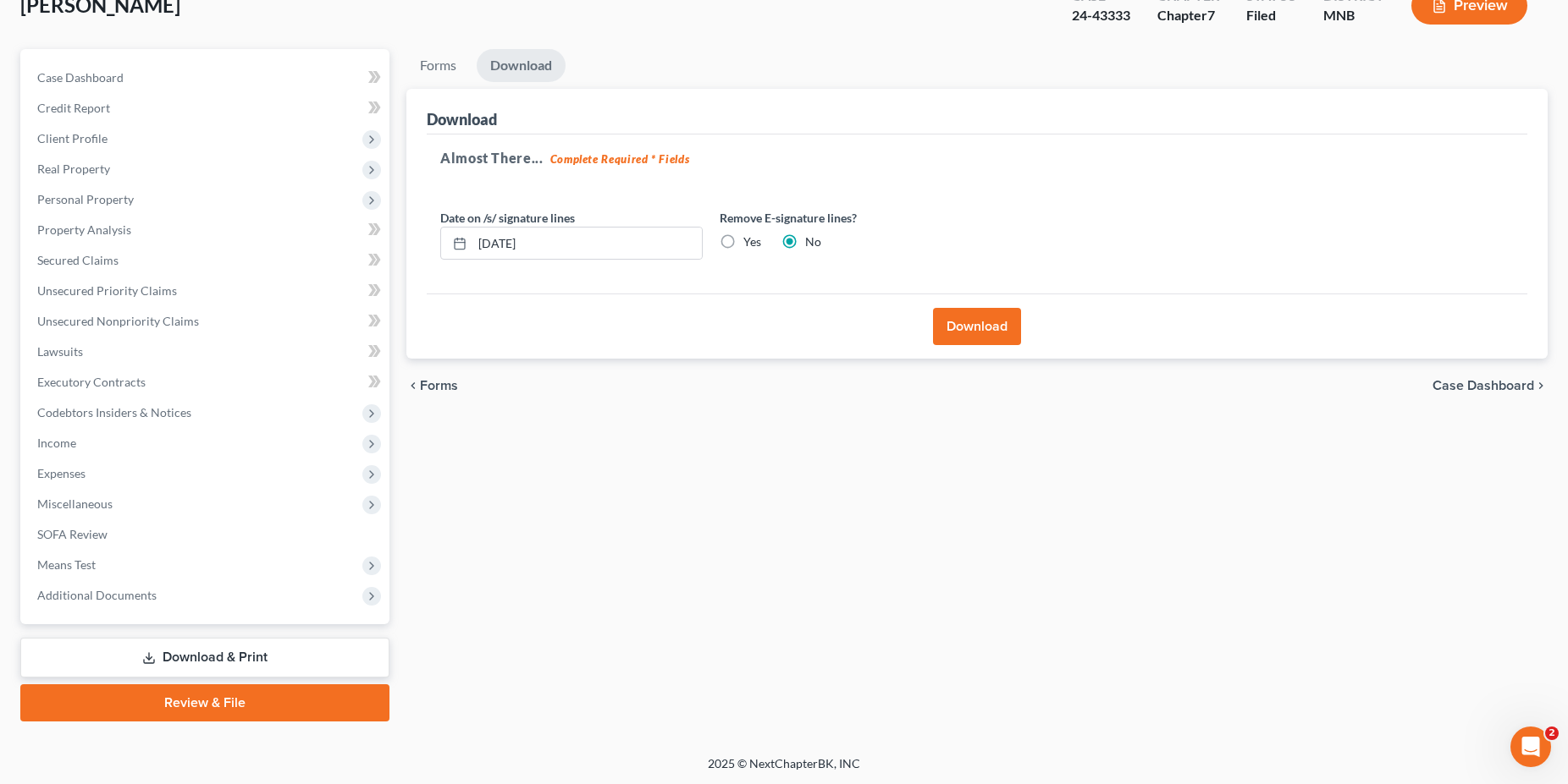
click at [979, 319] on button "Download" at bounding box center [977, 327] width 88 height 37
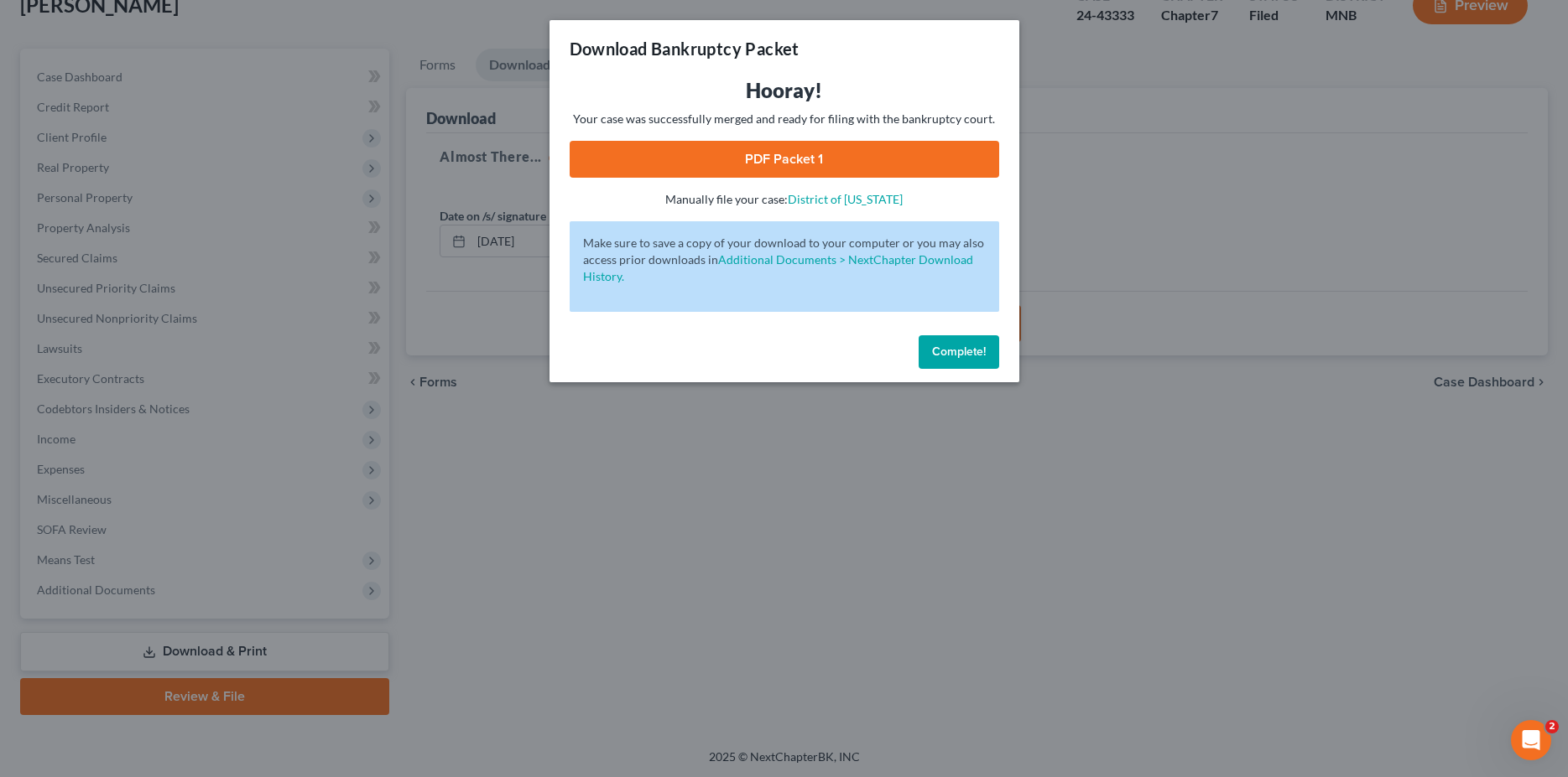
click at [821, 165] on link "PDF Packet 1" at bounding box center [784, 159] width 430 height 37
